Goal: Communication & Community: Participate in discussion

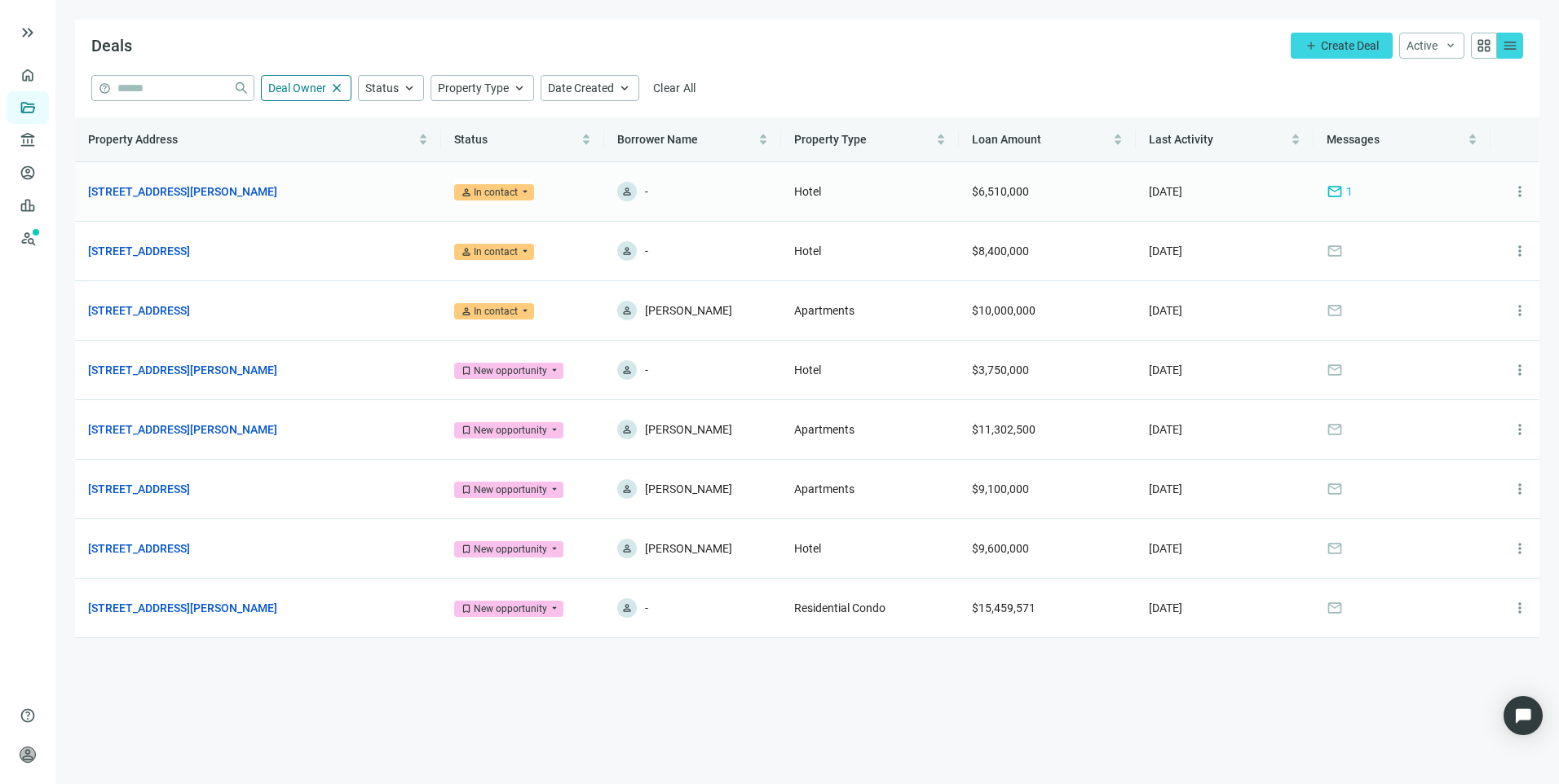
click at [1330, 195] on span "mail" at bounding box center [1334, 191] width 16 height 16
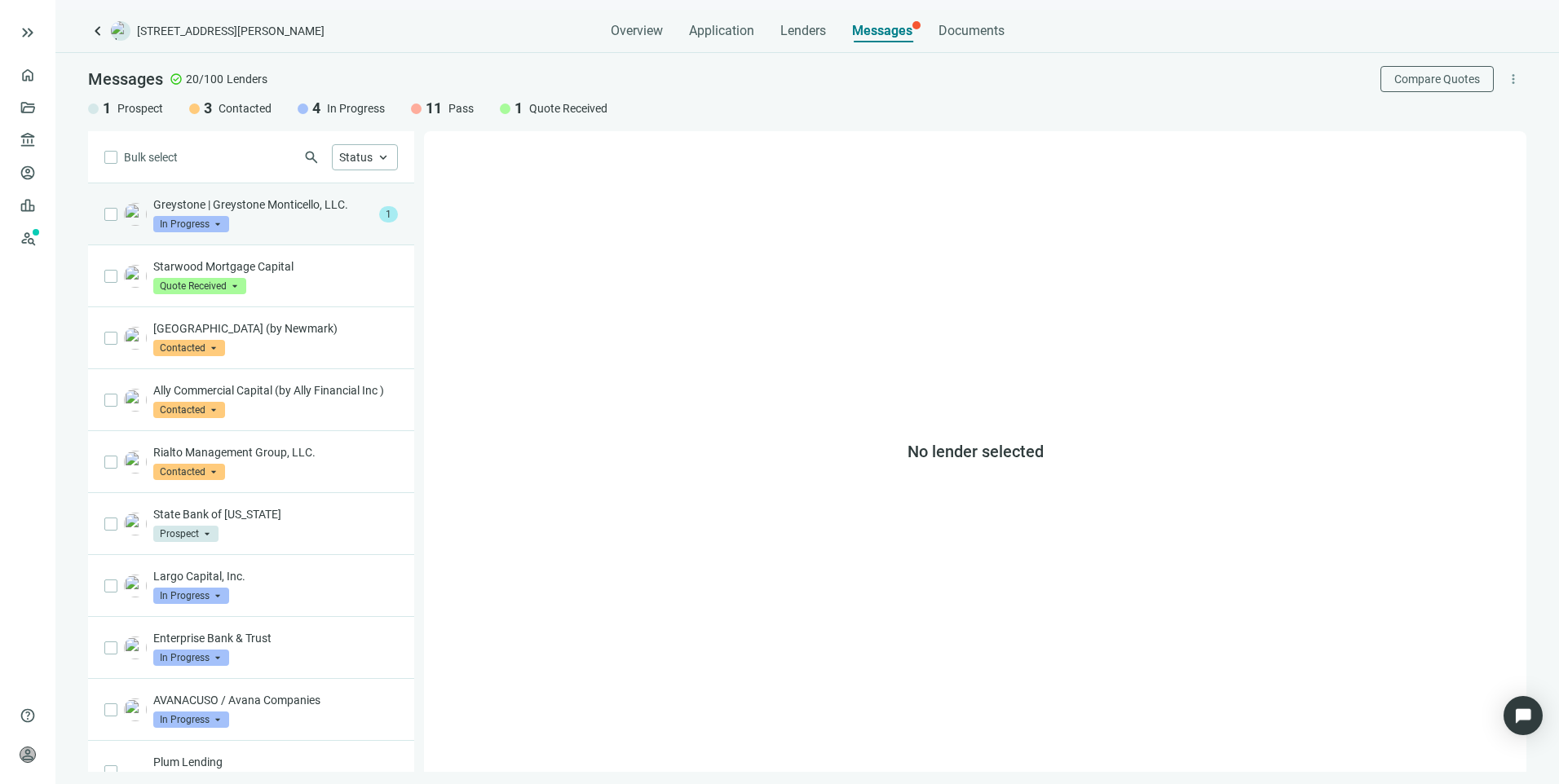
click at [279, 227] on div "Greystone | Greystone Monticello, LLC. In Progress arrow_drop_down" at bounding box center [262, 214] width 219 height 36
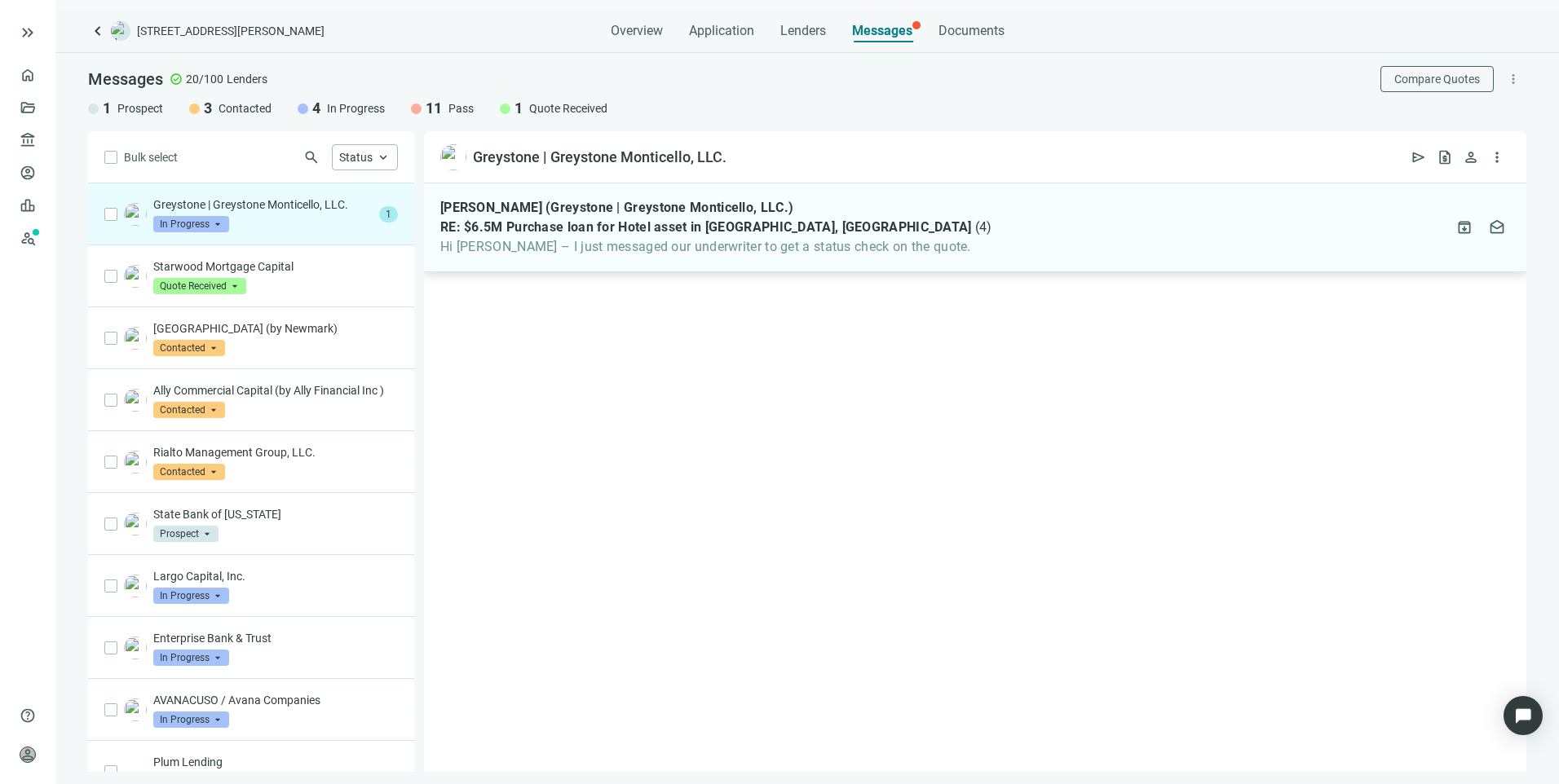
click at [861, 263] on div "Colin Grayson (Greystone | Greystone Monticello, LLC.) RE: $6.5M Purchase loan …" at bounding box center [975, 228] width 1103 height 89
